Goal: Transaction & Acquisition: Obtain resource

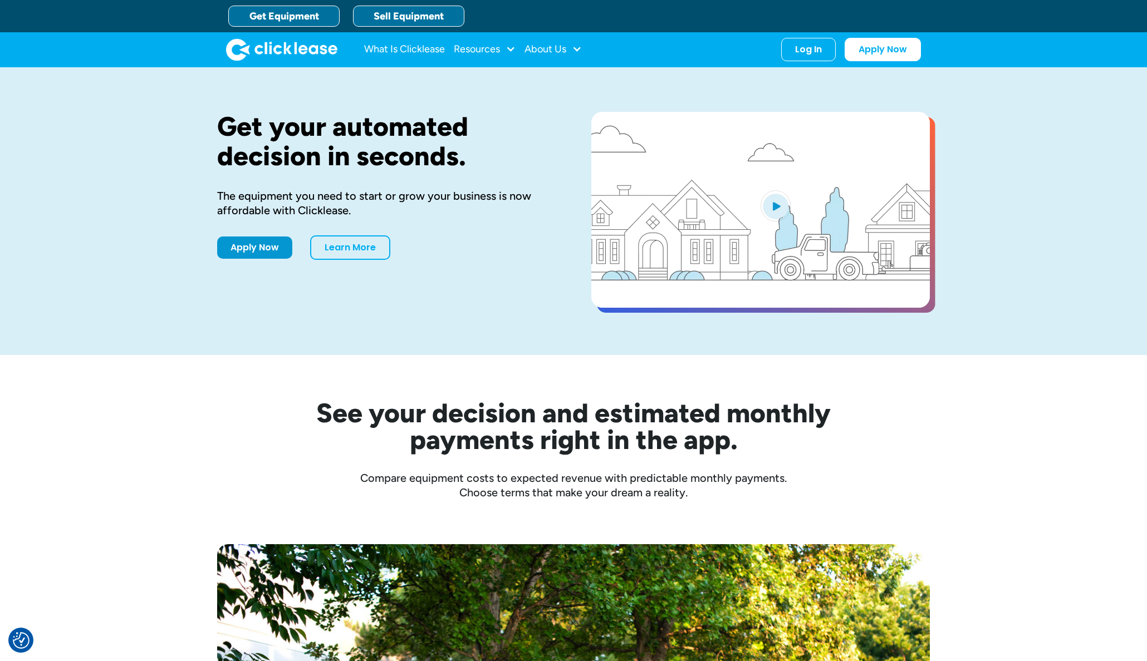
click at [444, 7] on link "Sell Equipment" at bounding box center [408, 16] width 111 height 21
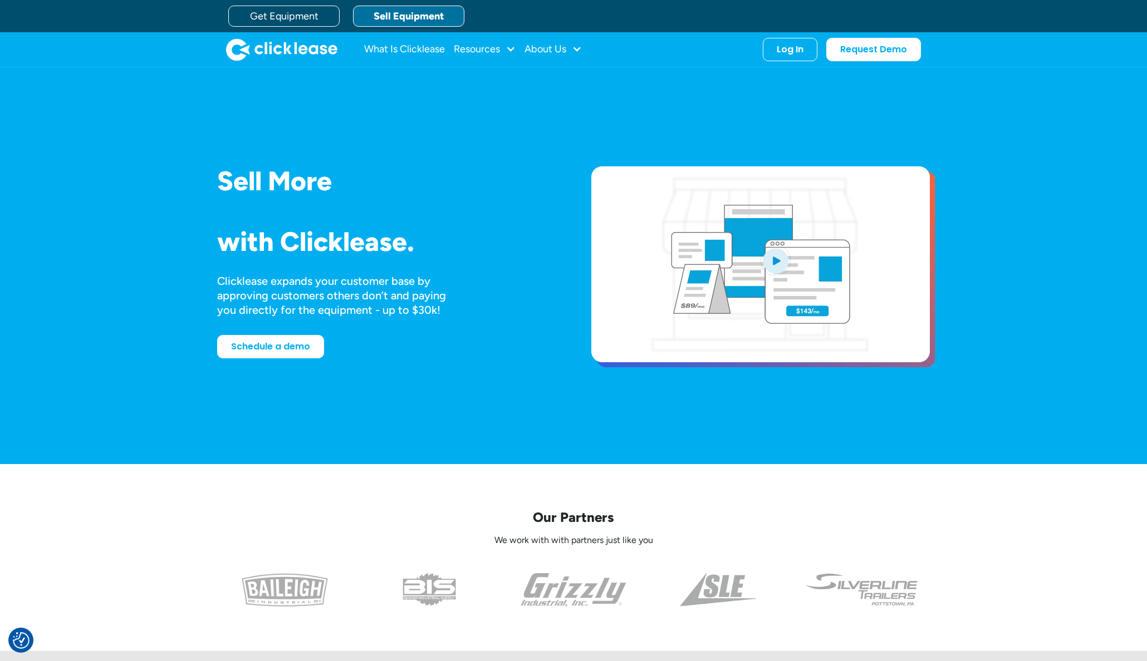
click at [271, 48] on img "home" at bounding box center [281, 49] width 111 height 22
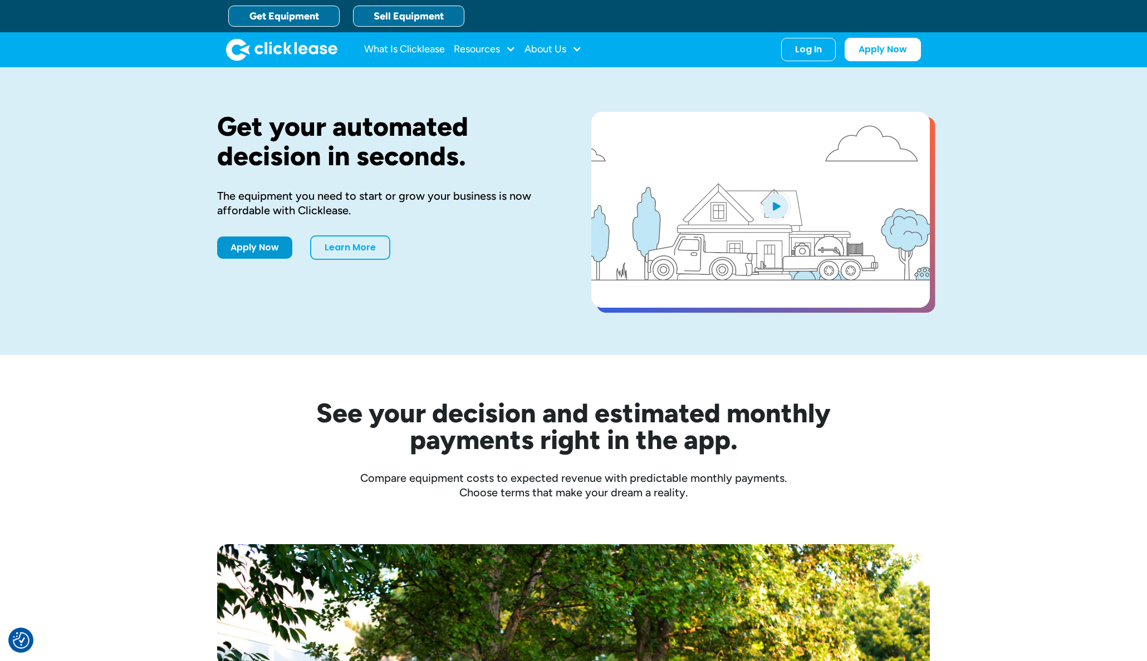
click at [370, 14] on link "Sell Equipment" at bounding box center [408, 16] width 111 height 21
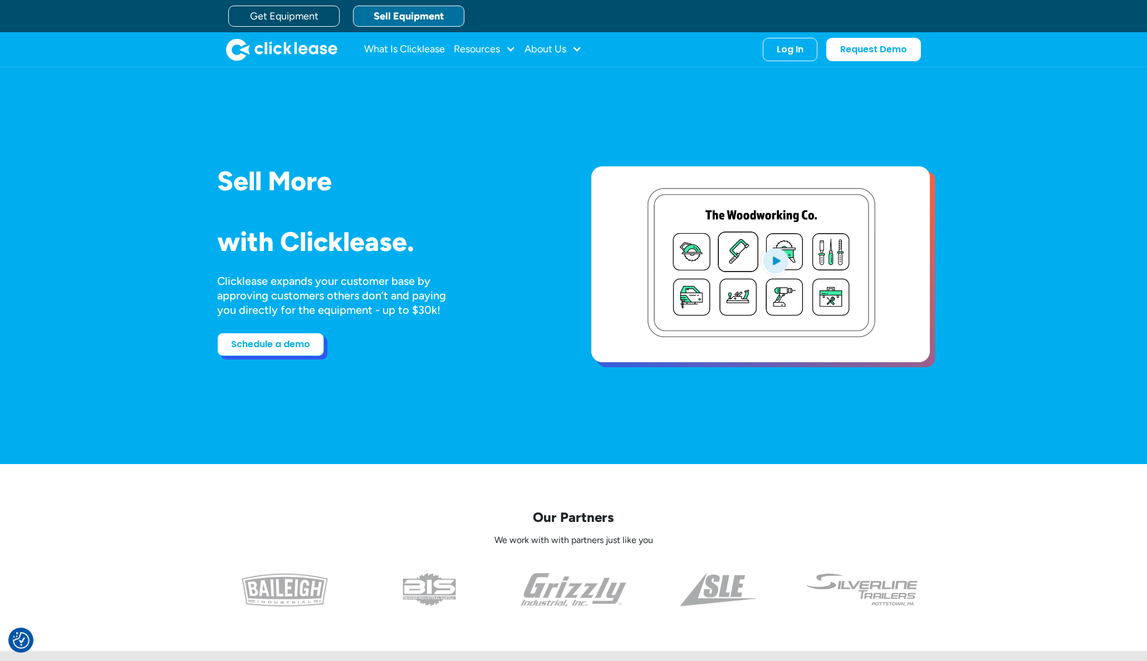
click at [276, 350] on link "Schedule a demo" at bounding box center [270, 344] width 107 height 23
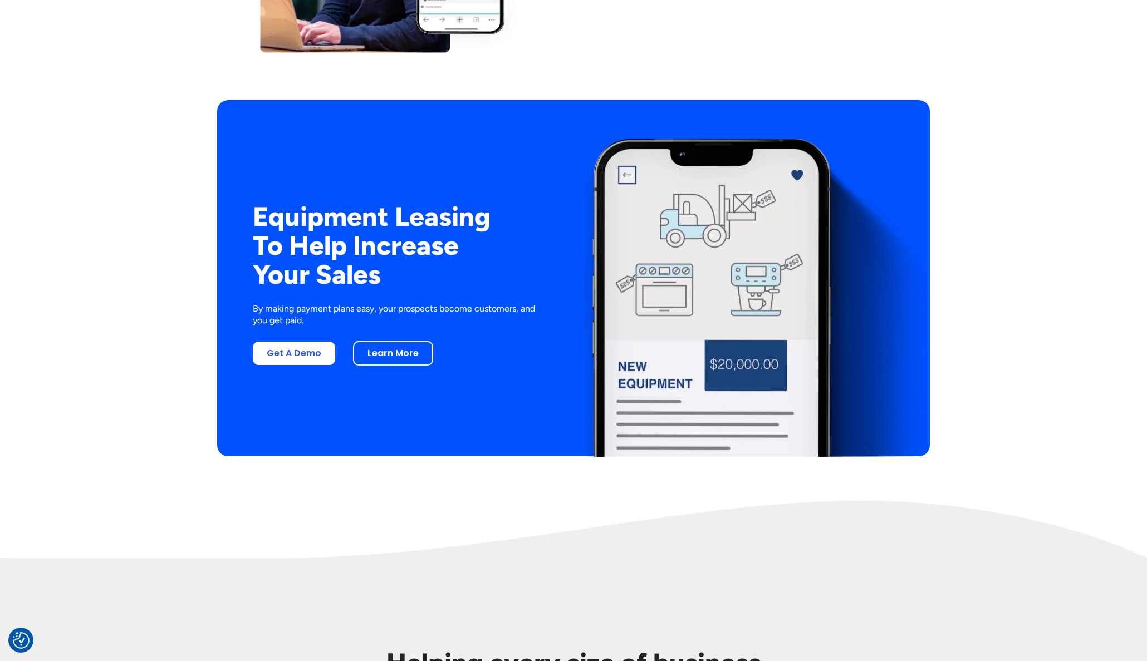
scroll to position [2119, 0]
